Goal: Find specific page/section: Find specific page/section

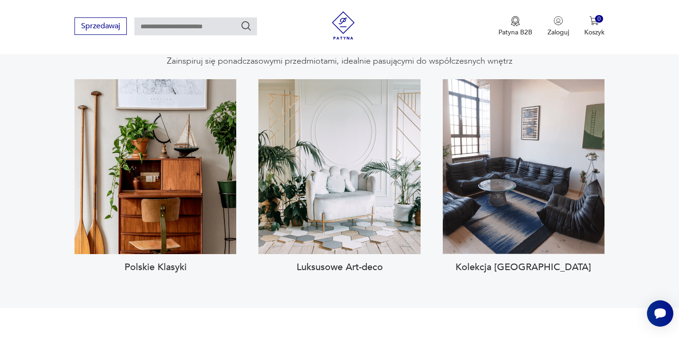
scroll to position [928, 0]
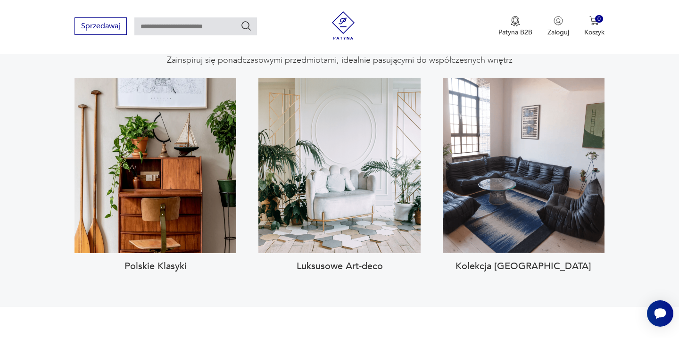
click at [526, 261] on h3 "Kolekcja [GEOGRAPHIC_DATA]" at bounding box center [524, 266] width 162 height 11
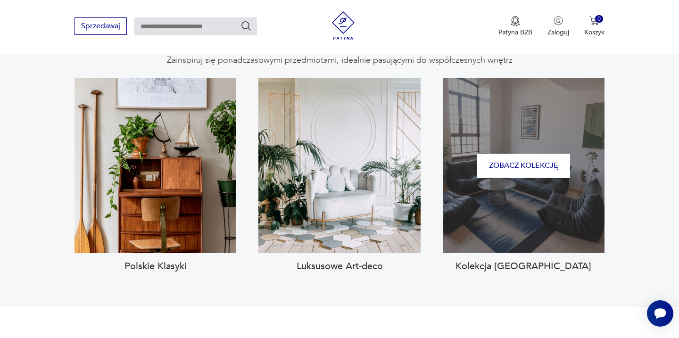
click at [517, 185] on div "Zobacz kolekcję" at bounding box center [524, 165] width 162 height 175
click at [544, 128] on div "Zobacz kolekcję" at bounding box center [524, 165] width 162 height 175
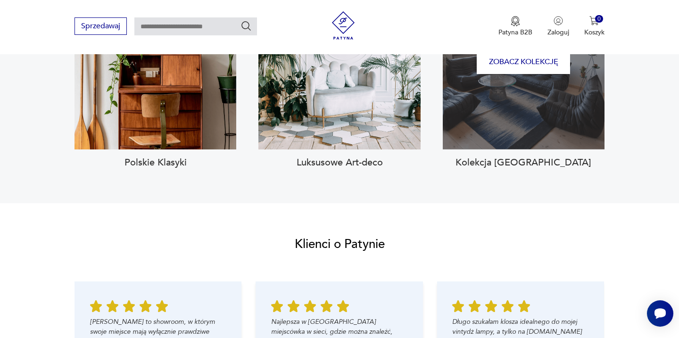
scroll to position [988, 0]
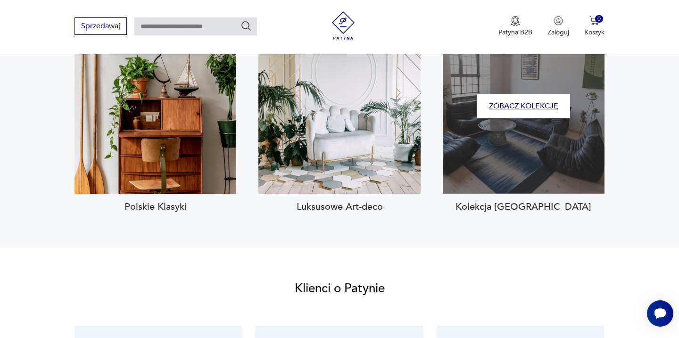
click at [516, 94] on button "Zobacz kolekcję" at bounding box center [523, 106] width 93 height 24
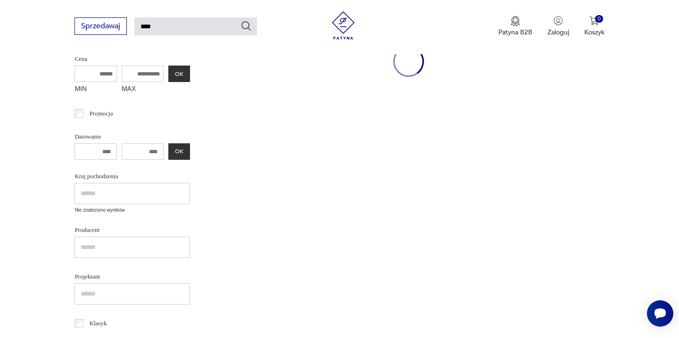
type input "****"
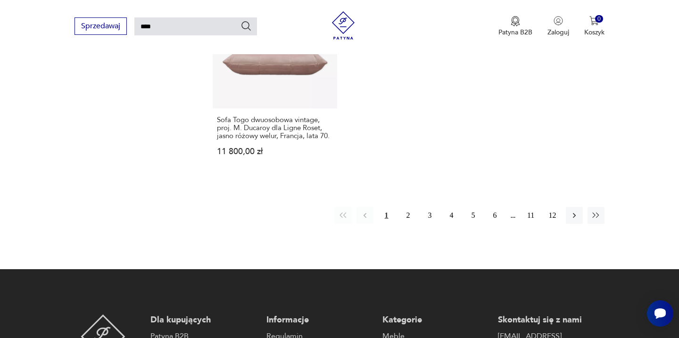
scroll to position [1304, 0]
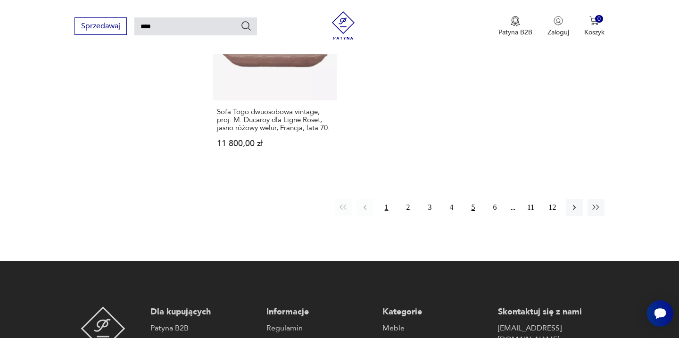
click at [470, 199] on button "5" at bounding box center [473, 207] width 17 height 17
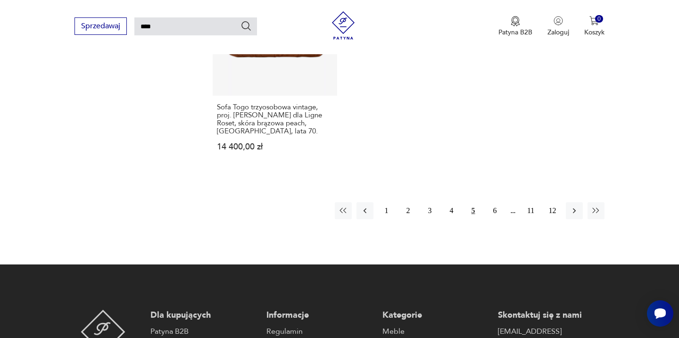
scroll to position [1347, 0]
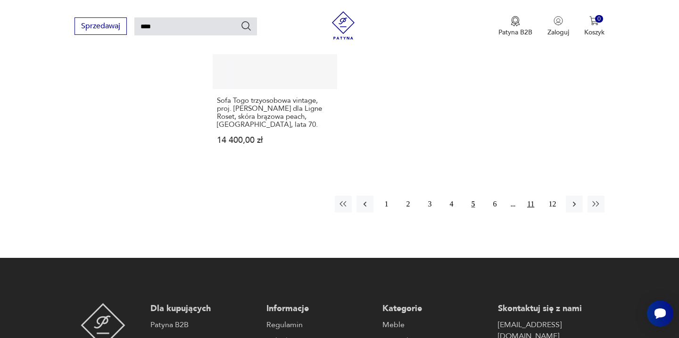
click at [529, 196] on button "11" at bounding box center [531, 204] width 17 height 17
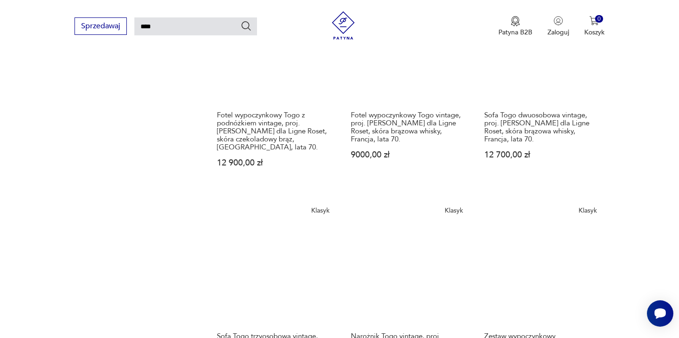
scroll to position [400, 0]
